Goal: Task Accomplishment & Management: Manage account settings

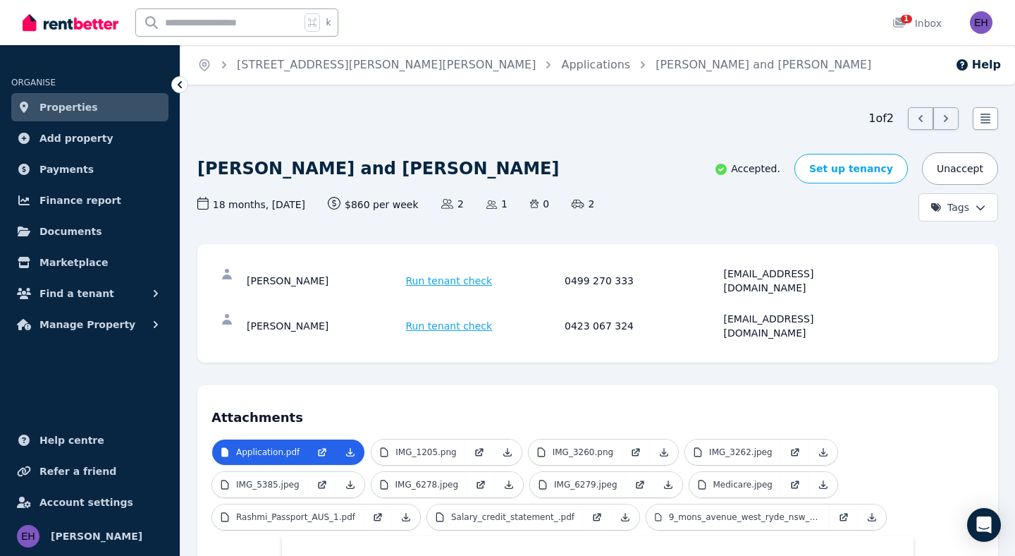
click at [109, 108] on link "Properties" at bounding box center [89, 107] width 157 height 28
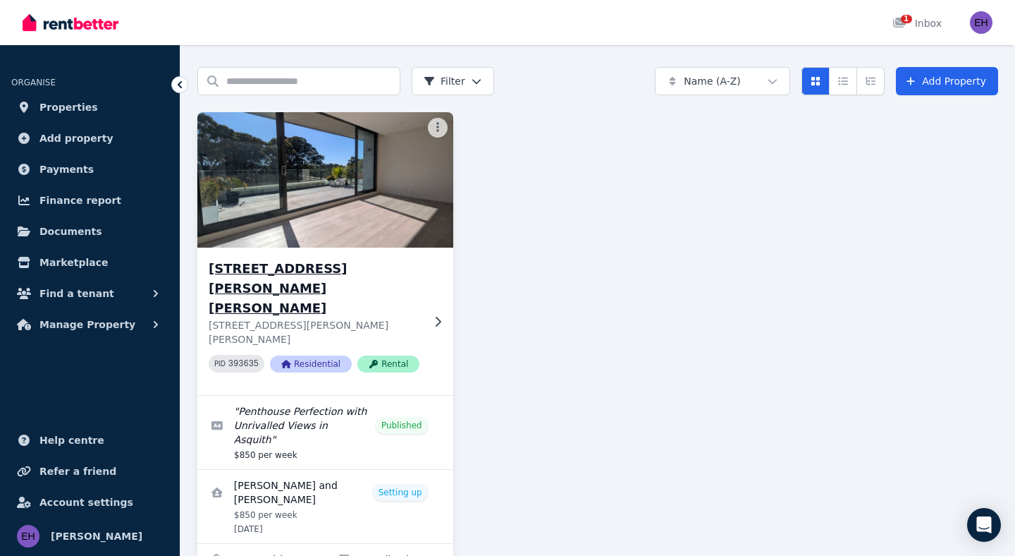
scroll to position [52, 0]
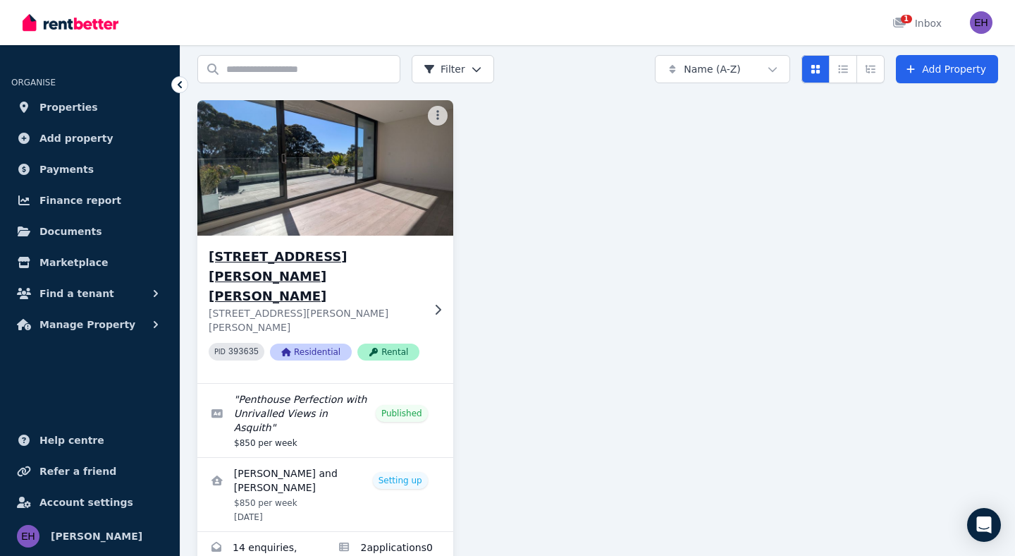
click at [437, 304] on icon at bounding box center [438, 309] width 14 height 11
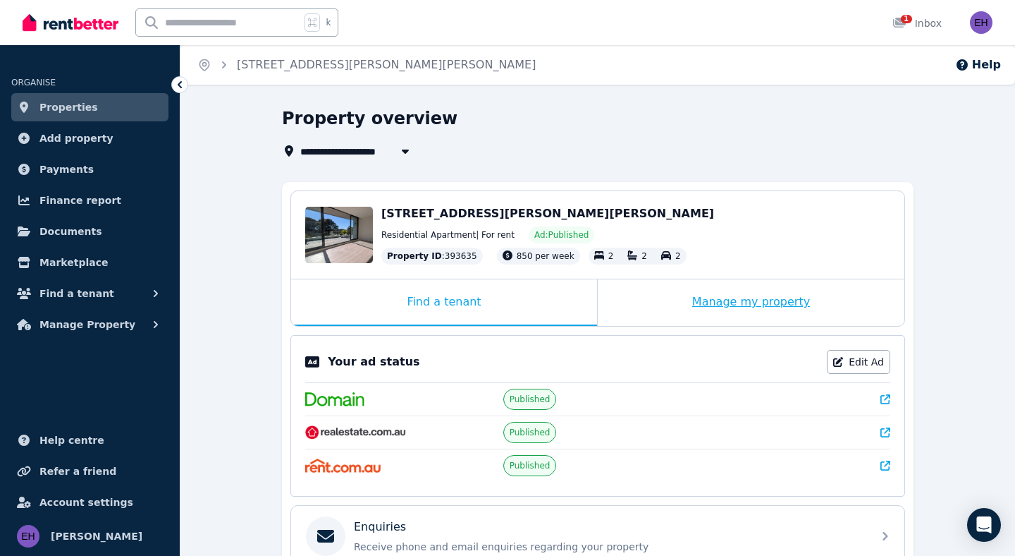
click at [746, 303] on div "Manage my property" at bounding box center [751, 302] width 307 height 47
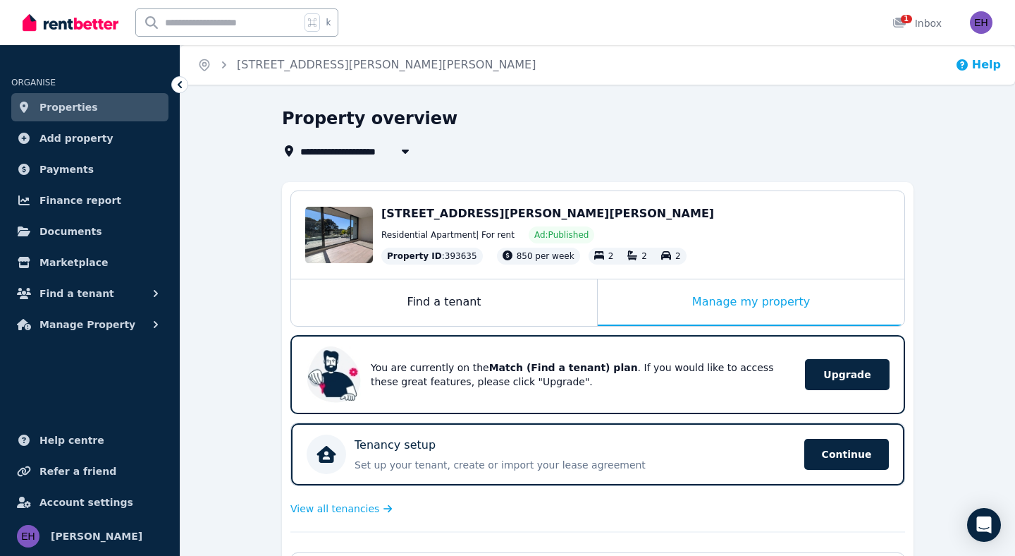
click at [974, 68] on button "Help" at bounding box center [979, 64] width 46 height 17
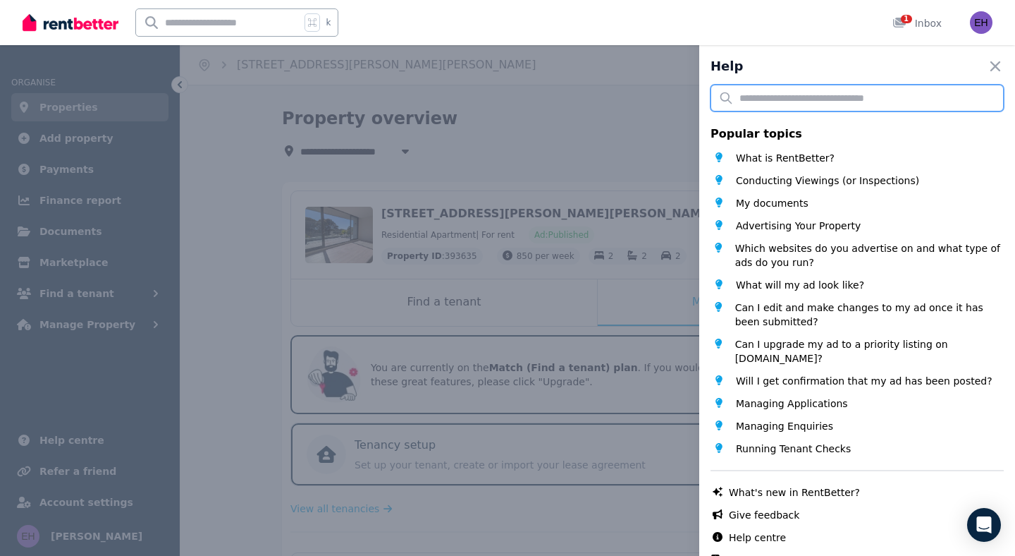
click at [861, 102] on input "text" at bounding box center [857, 98] width 293 height 27
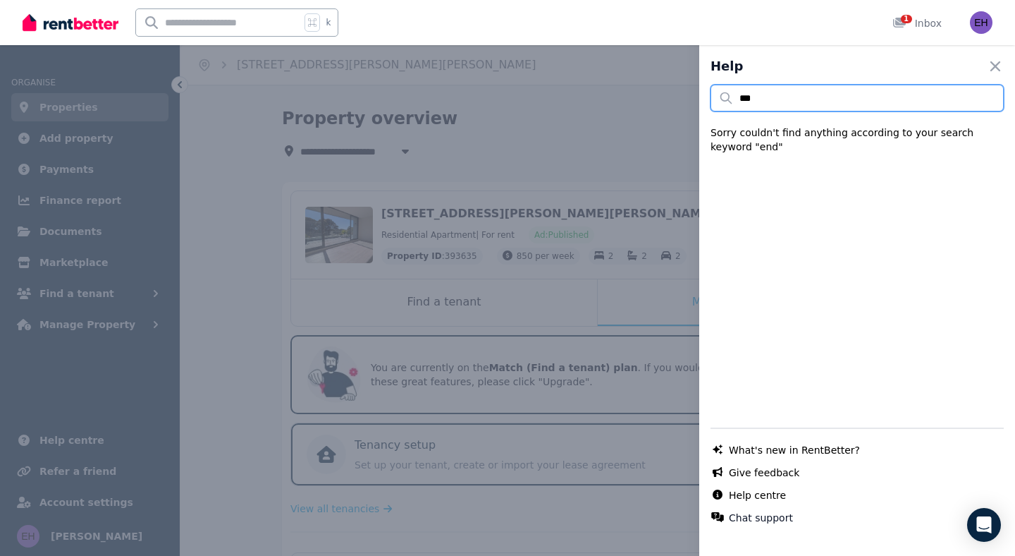
type input "***"
click at [995, 66] on icon "button" at bounding box center [996, 66] width 10 height 10
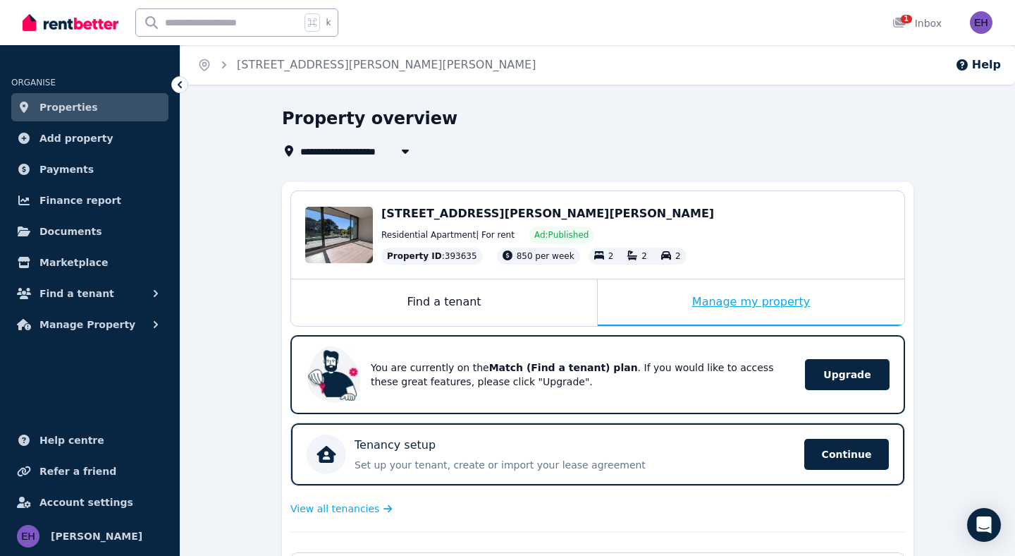
click at [721, 301] on div "Manage my property" at bounding box center [751, 302] width 307 height 47
click at [659, 298] on div "Manage my property" at bounding box center [751, 302] width 307 height 47
click at [543, 293] on div "Find a tenant" at bounding box center [444, 302] width 306 height 47
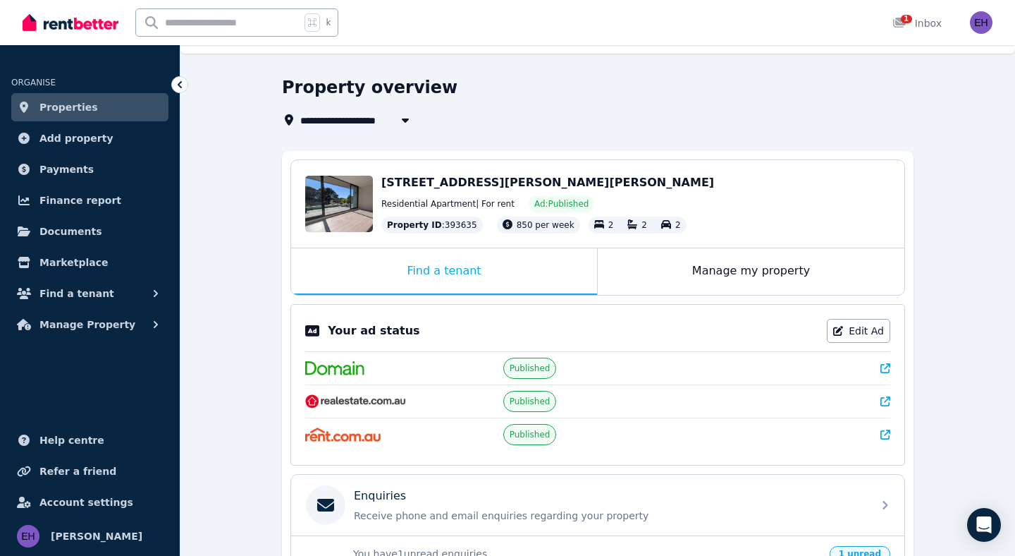
scroll to position [32, 0]
click at [852, 333] on link "Edit Ad" at bounding box center [858, 330] width 63 height 24
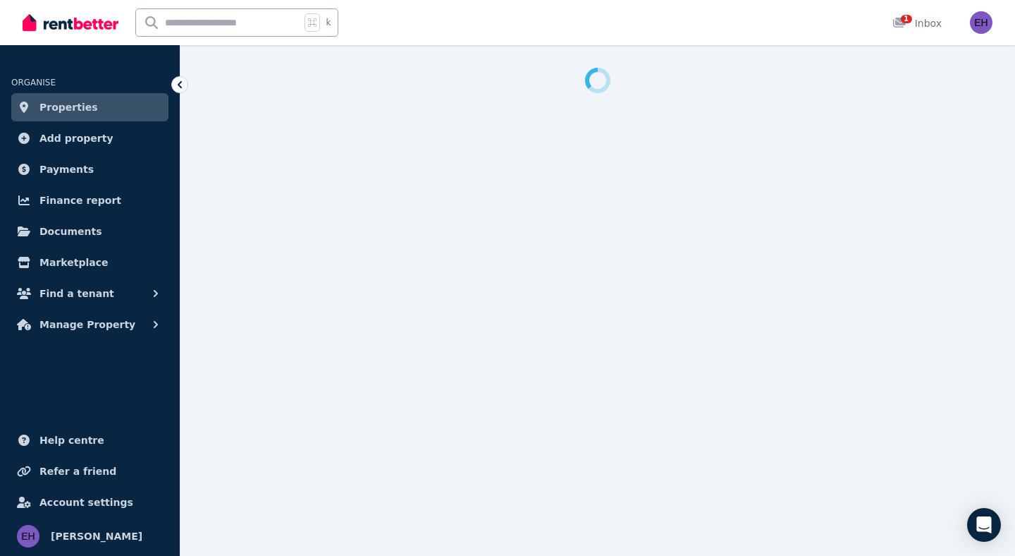
select select "**********"
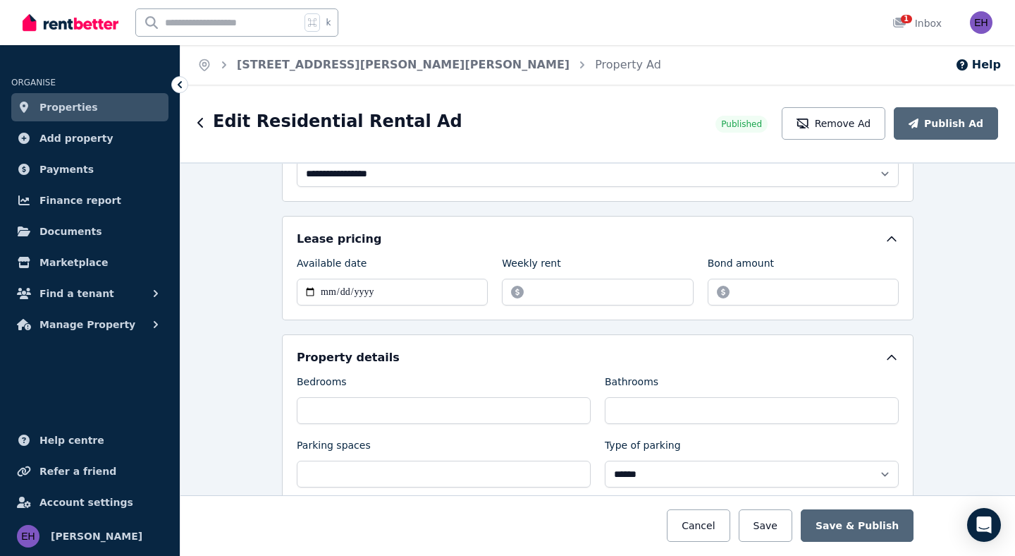
scroll to position [178, 0]
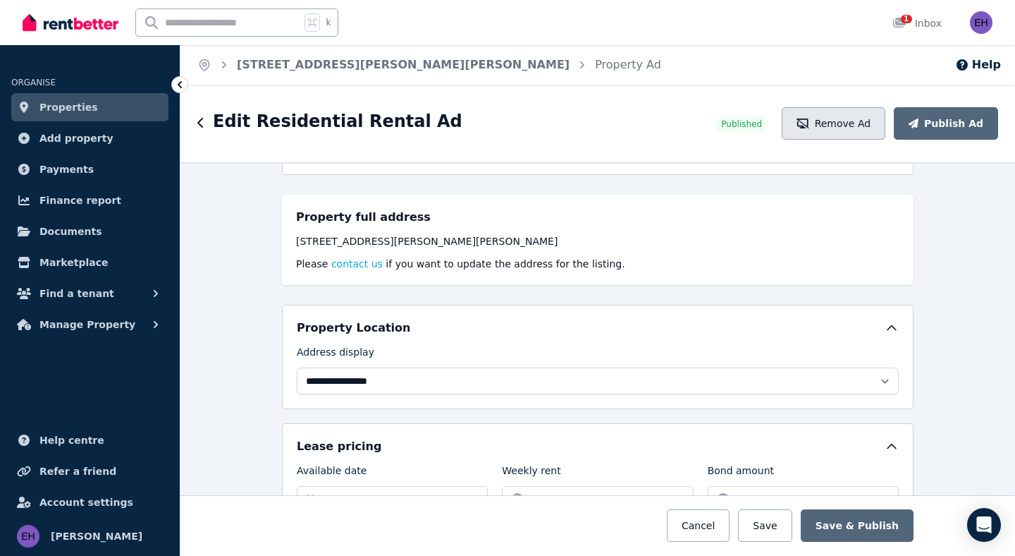
click at [851, 126] on button "Remove Ad" at bounding box center [834, 123] width 104 height 32
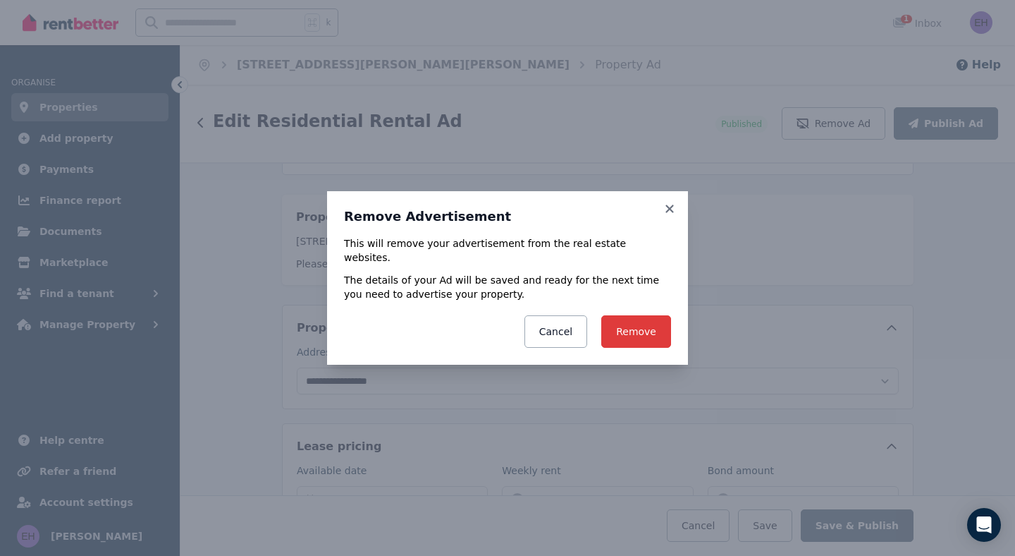
click at [655, 324] on button "Remove" at bounding box center [637, 331] width 70 height 32
